Goal: Task Accomplishment & Management: Use online tool/utility

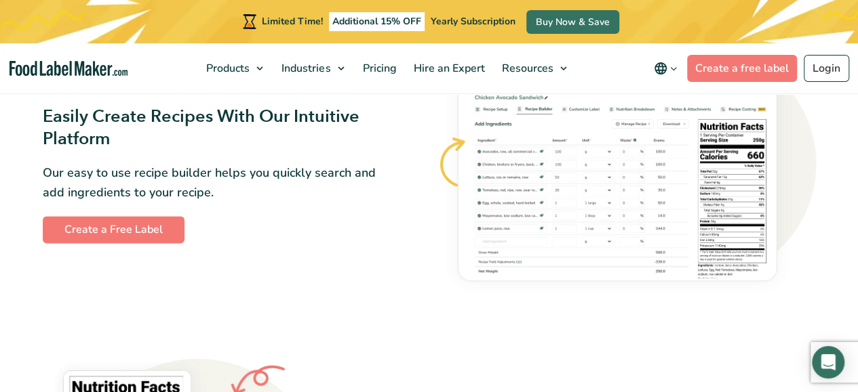
scroll to position [771, 0]
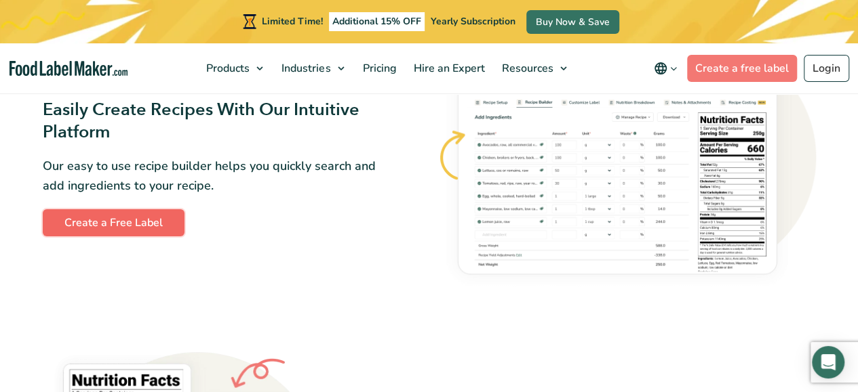
click at [99, 220] on link "Create a Free Label" at bounding box center [114, 222] width 142 height 27
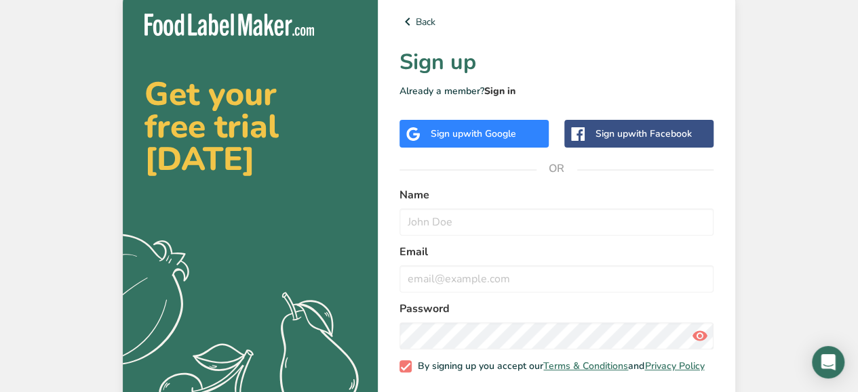
click at [499, 89] on link "Sign in" at bounding box center [499, 91] width 31 height 13
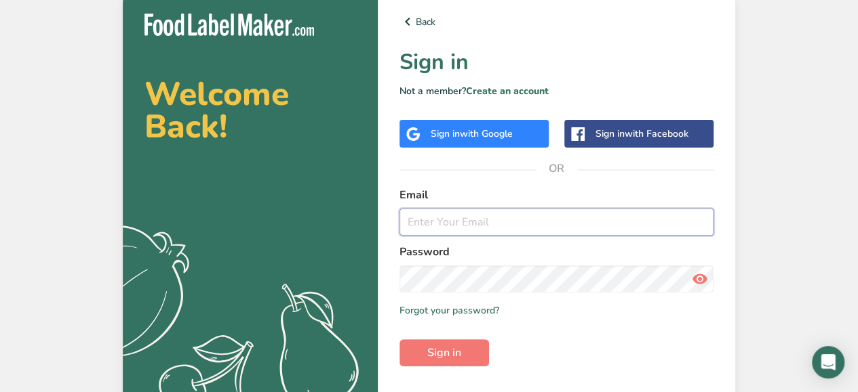
click at [436, 226] on input "email" at bounding box center [556, 222] width 314 height 27
type input "mendezann@hotmail.com"
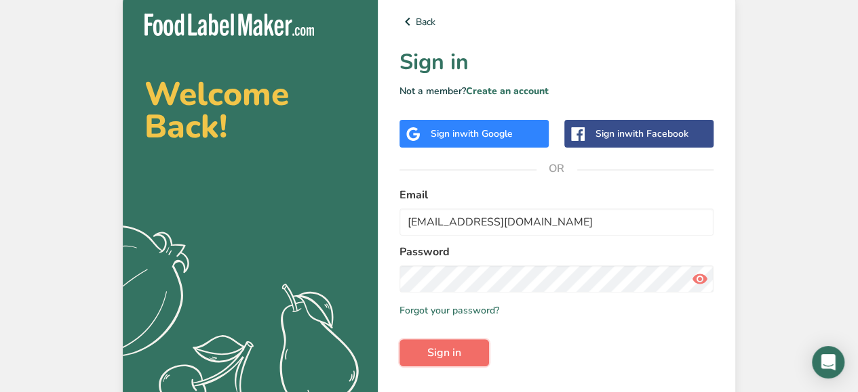
click at [424, 355] on button "Sign in" at bounding box center [443, 353] width 89 height 27
click at [702, 280] on icon at bounding box center [699, 279] width 16 height 24
click at [443, 357] on span "Sign in" at bounding box center [444, 353] width 34 height 16
